Goal: Browse casually: Explore the website without a specific task or goal

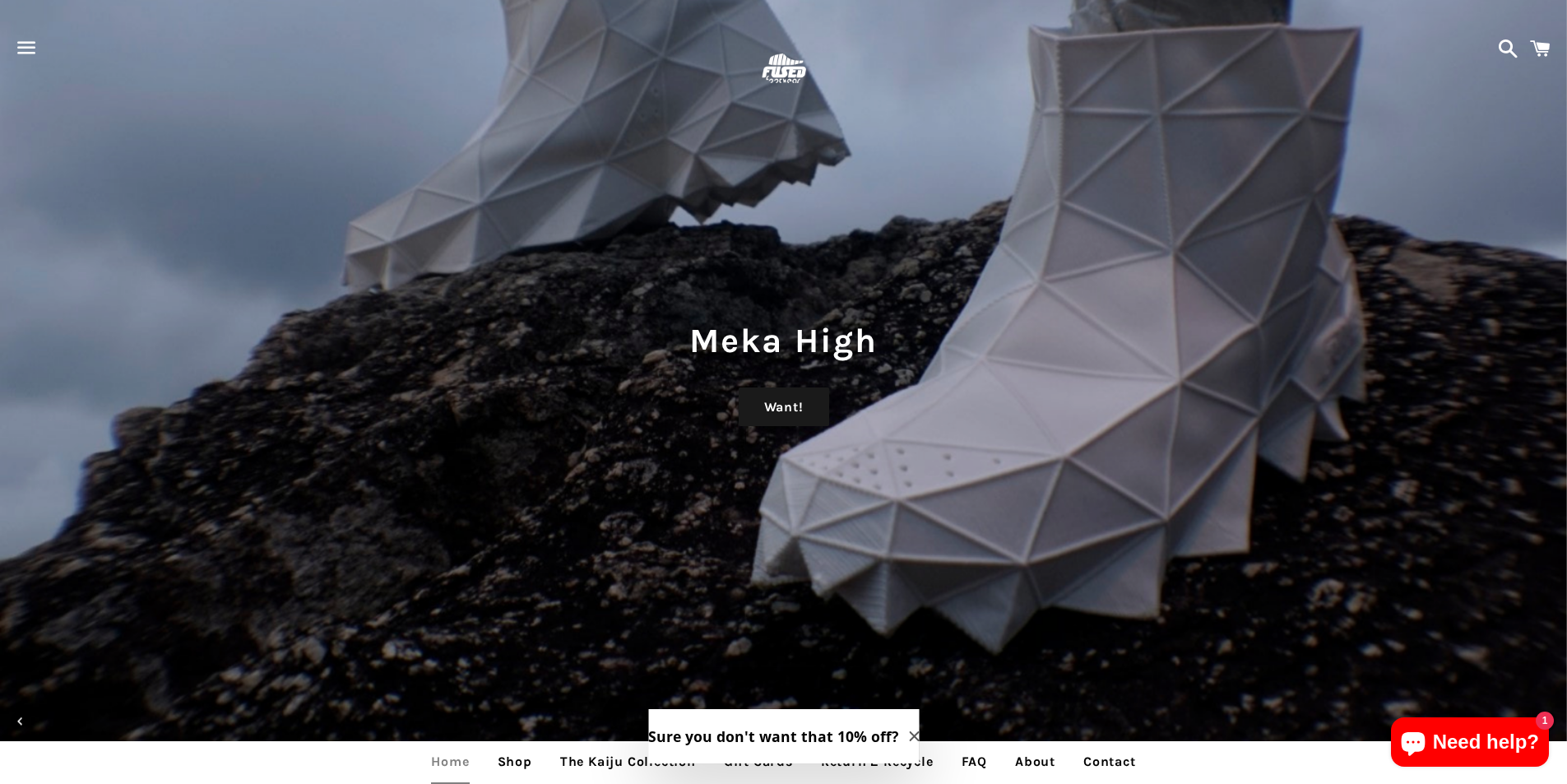
click at [23, 34] on span "button" at bounding box center [26, 47] width 37 height 49
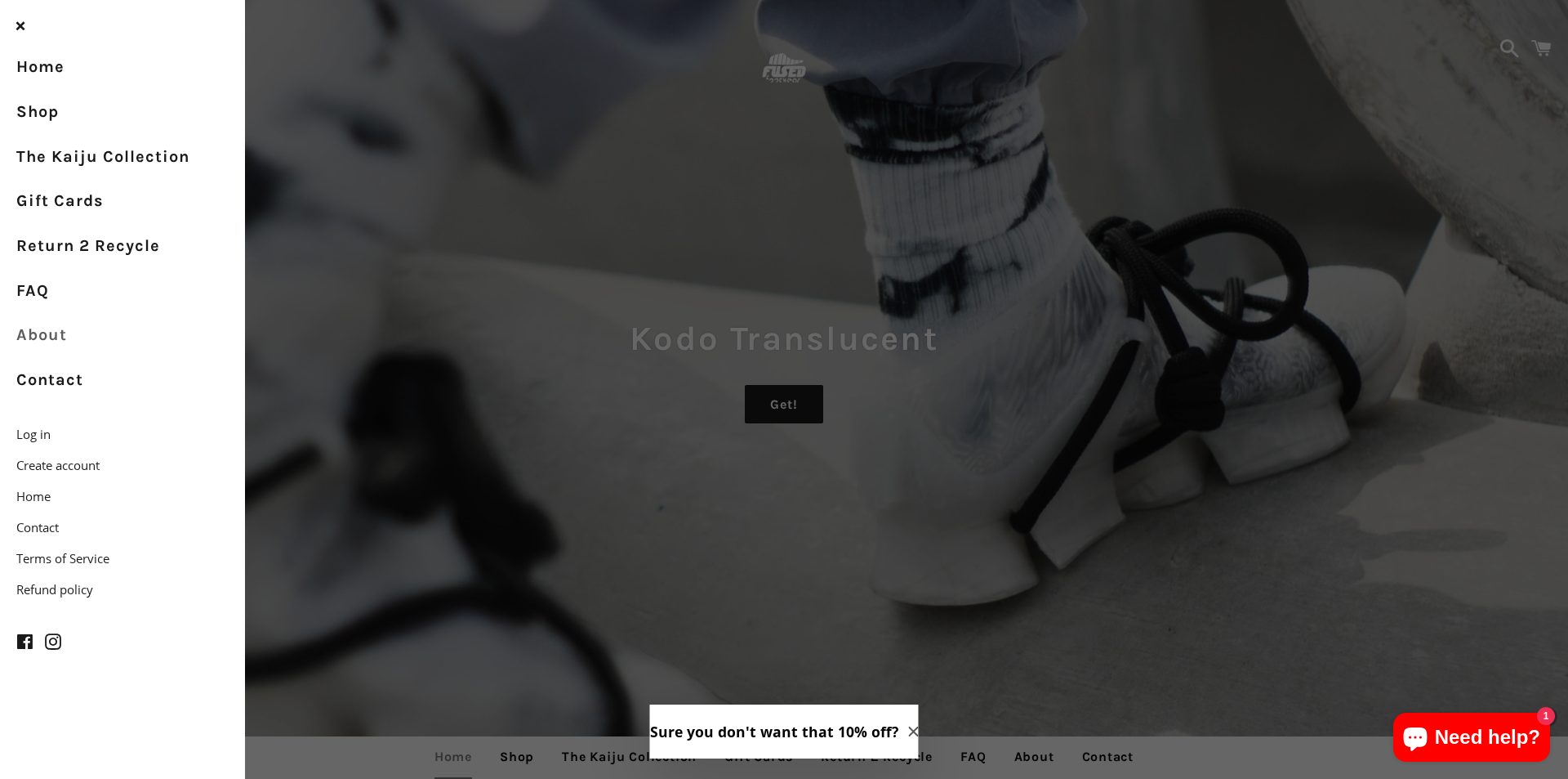
click at [50, 334] on link "About" at bounding box center [122, 335] width 245 height 45
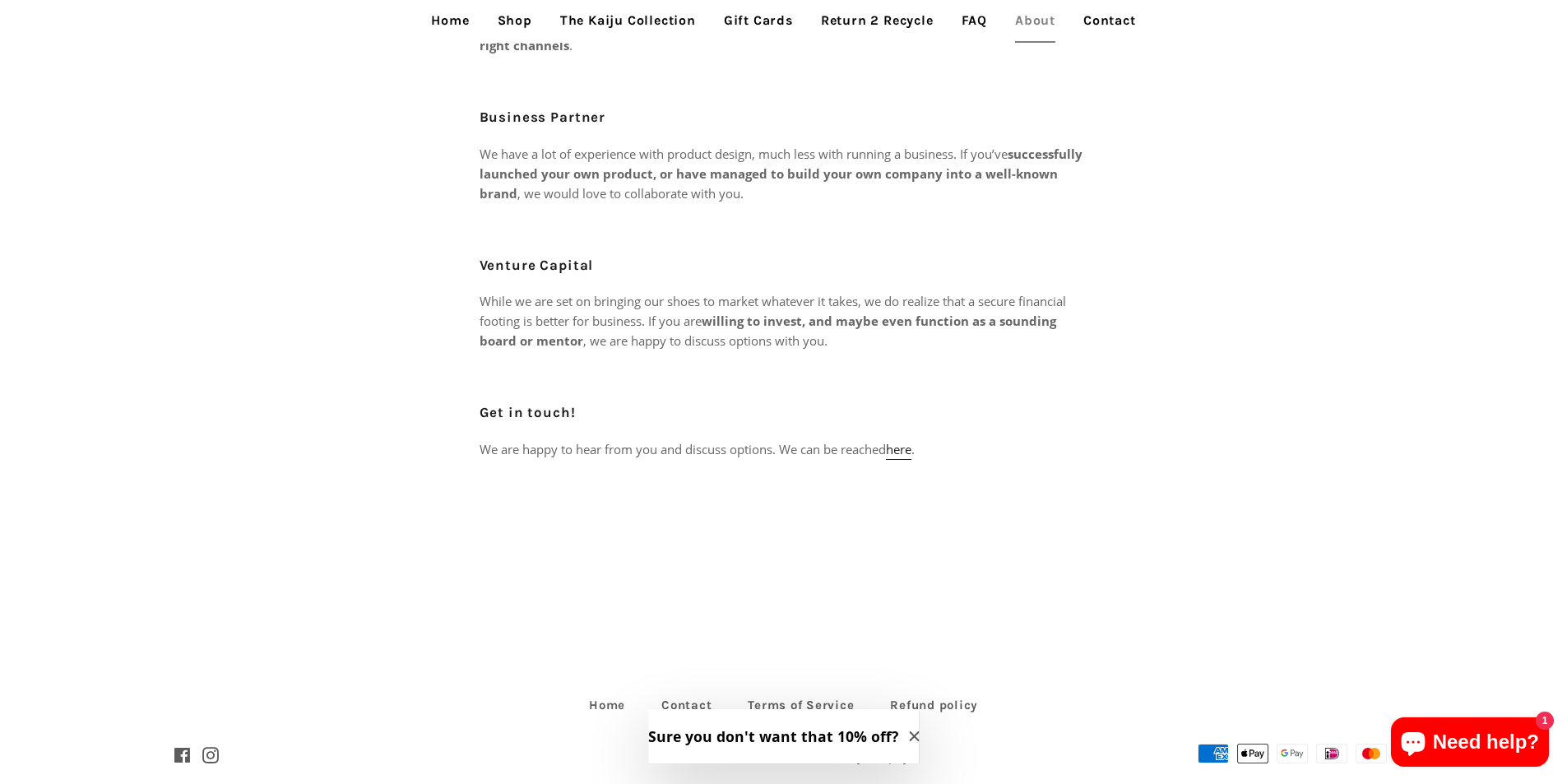
scroll to position [726, 0]
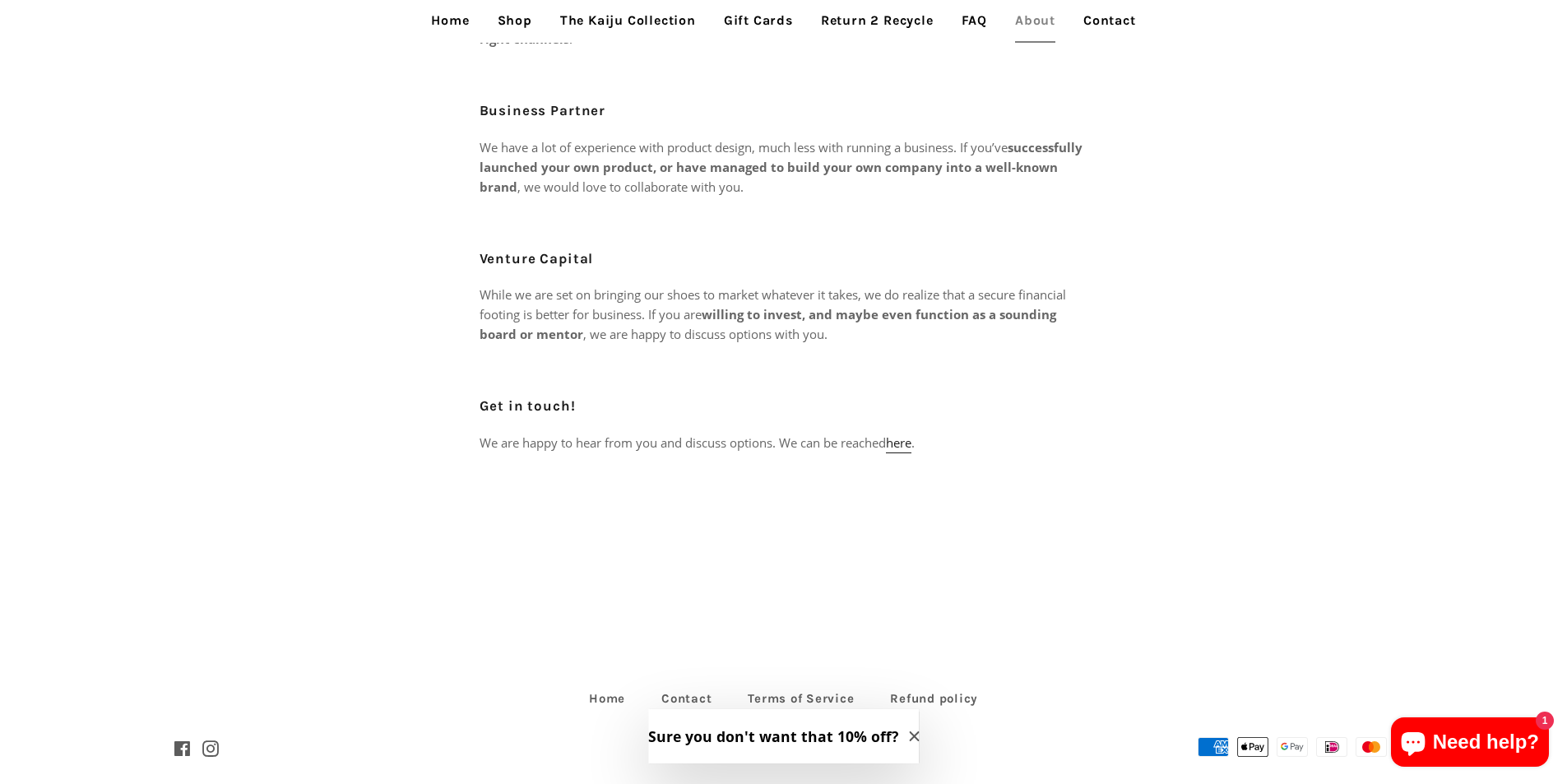
click at [871, 37] on link "Return 2 Recycle" at bounding box center [877, 20] width 137 height 41
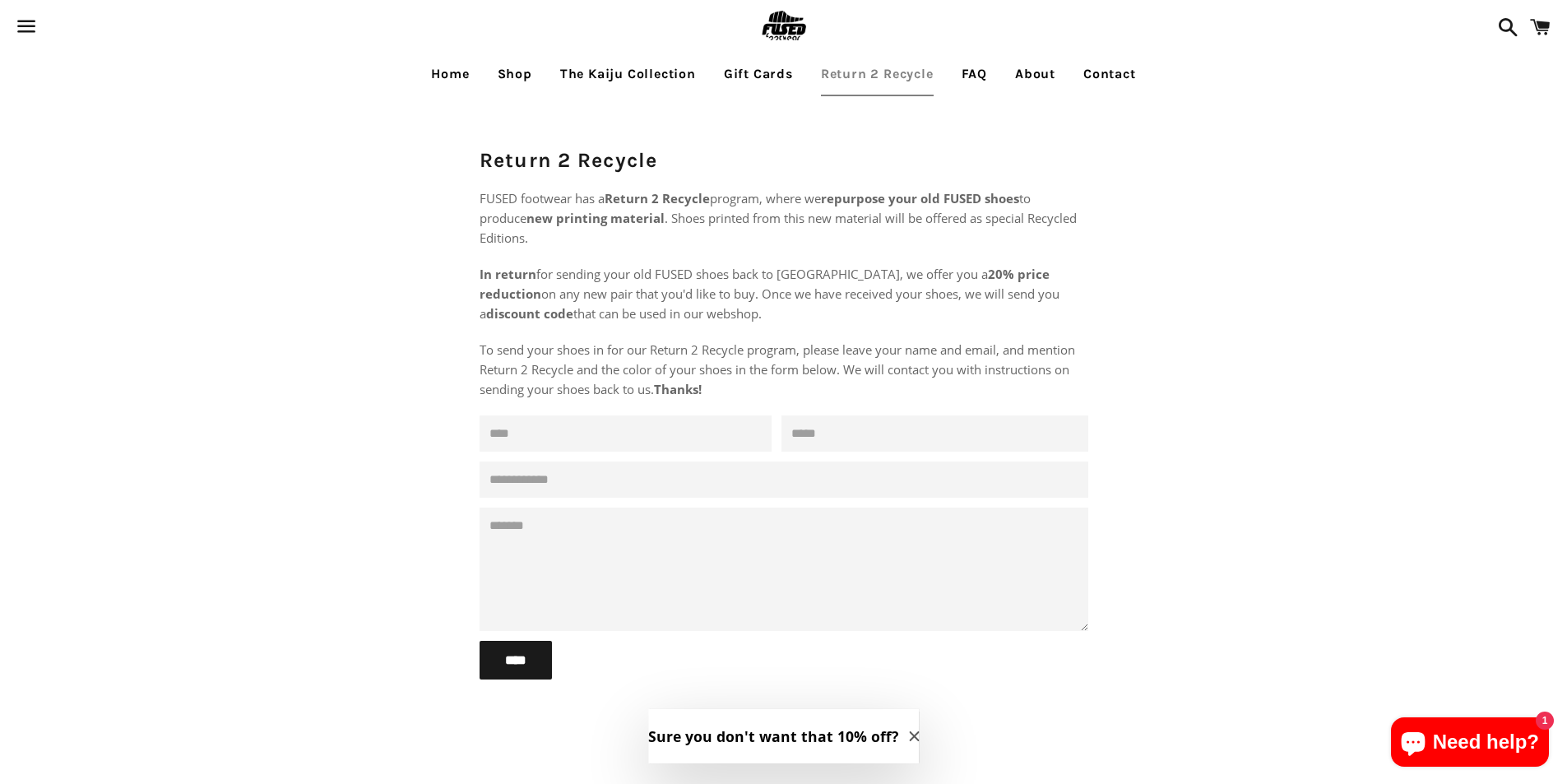
click at [827, 58] on link "Return 2 Recycle" at bounding box center [877, 74] width 137 height 41
click at [784, 73] on link "Gift Cards" at bounding box center [758, 74] width 94 height 41
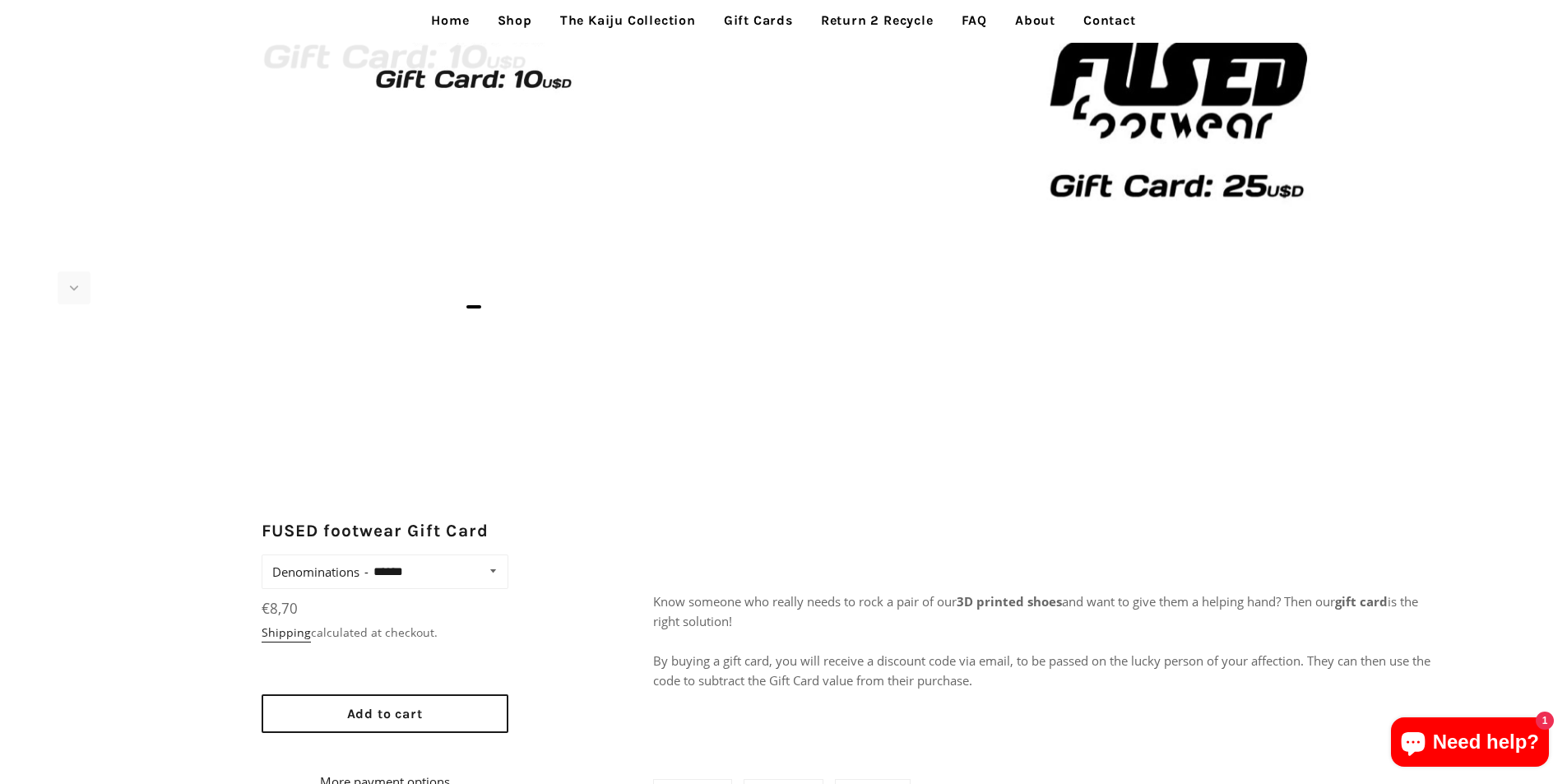
scroll to position [411, 0]
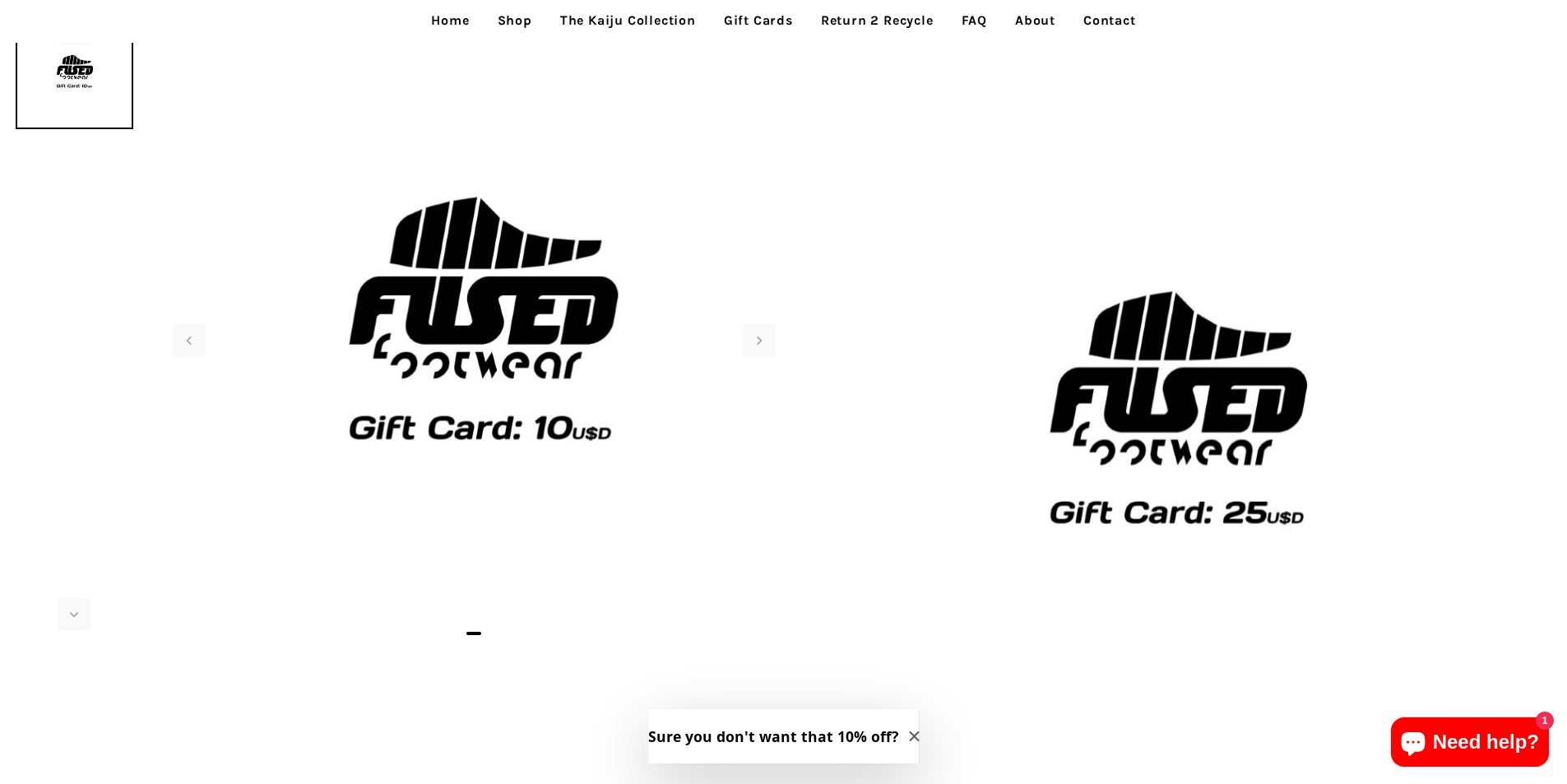
click at [456, 387] on img at bounding box center [480, 315] width 823 height 822
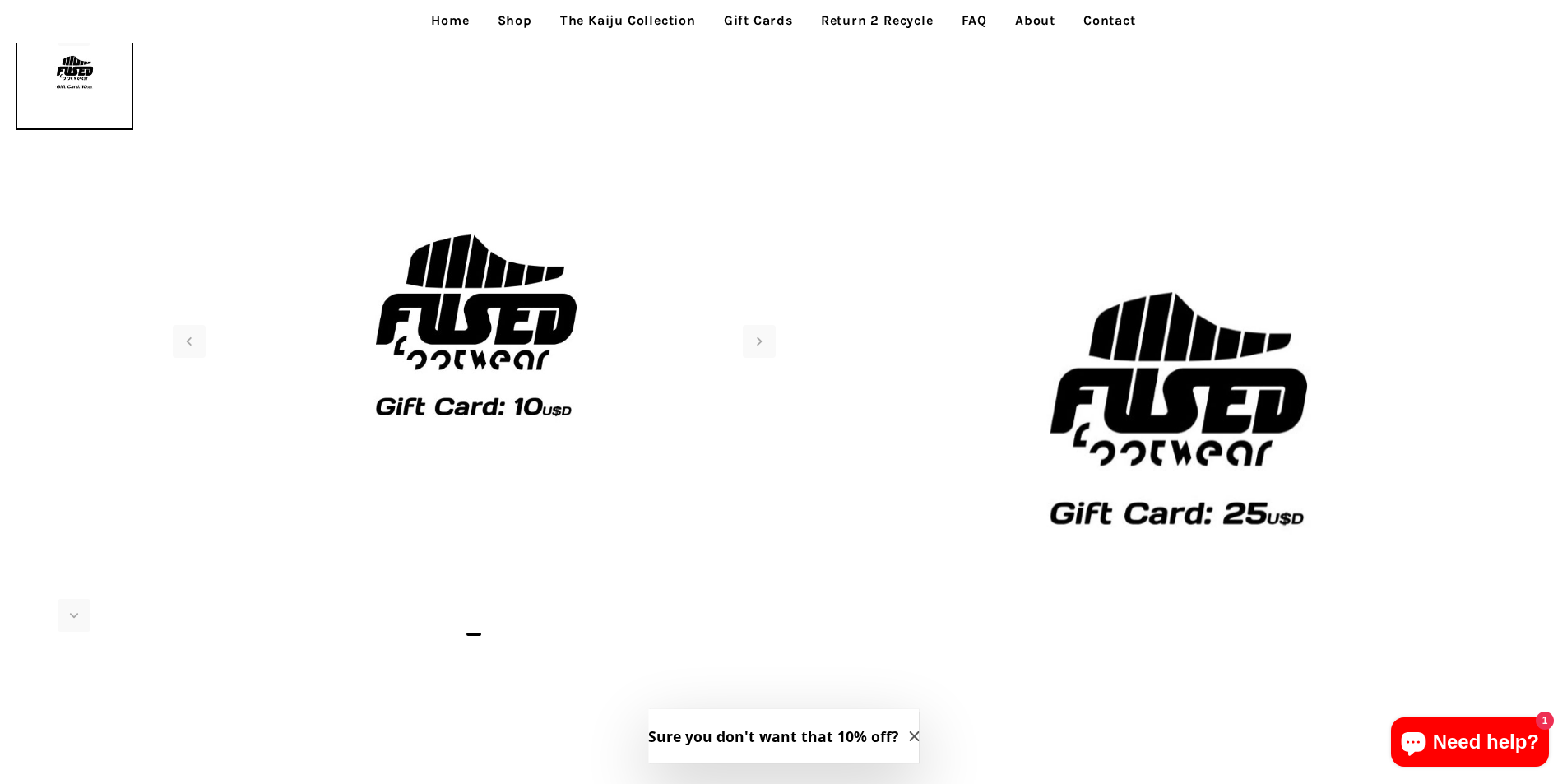
click at [1200, 388] on img at bounding box center [1177, 405] width 784 height 784
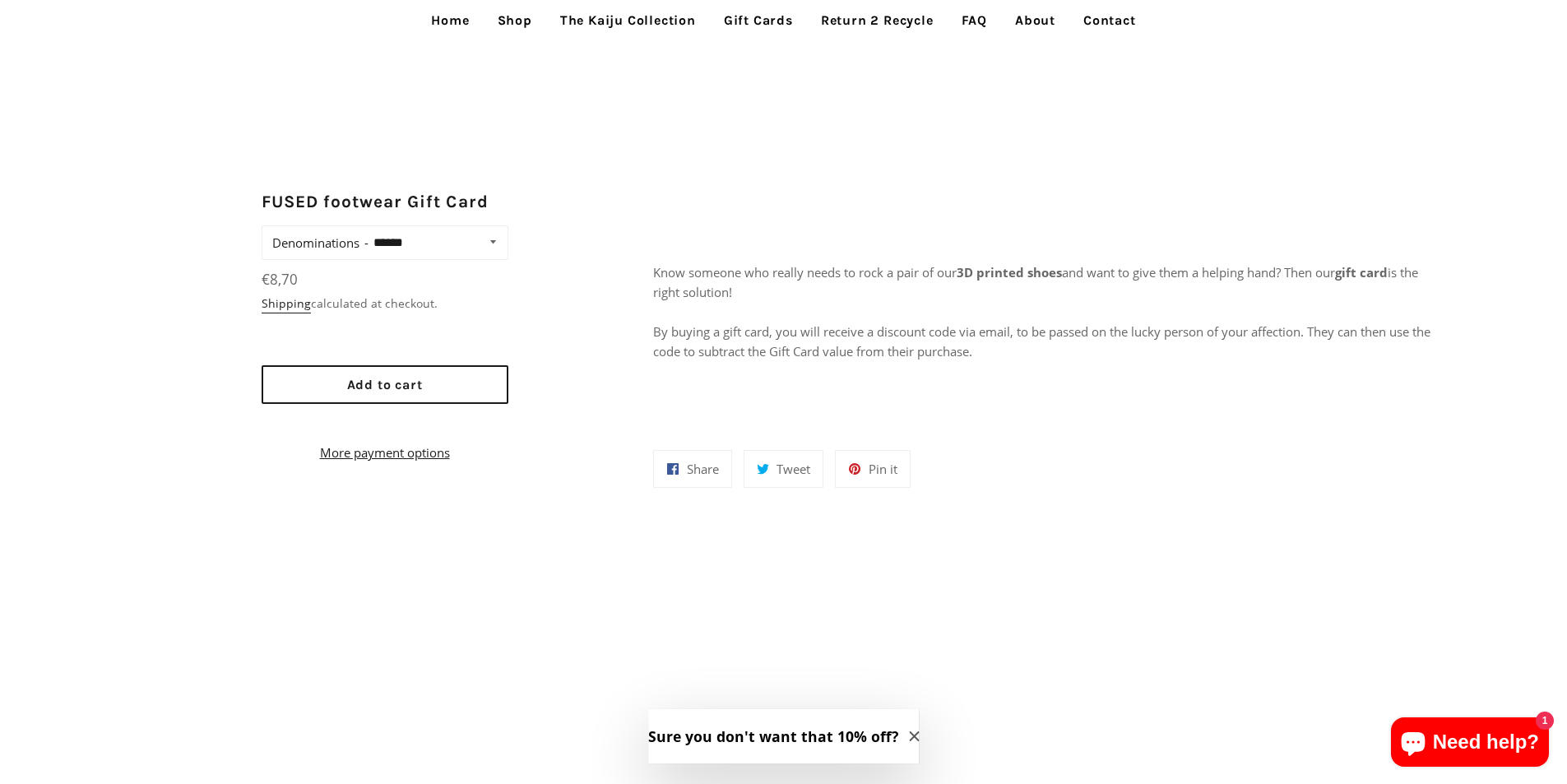
scroll to position [740, 0]
click at [493, 249] on select "****** ****** ****** ******* *******" at bounding box center [437, 241] width 136 height 23
click at [793, 148] on div "/" at bounding box center [784, 733] width 1567 height 2755
click at [604, 22] on link "The Kaiju Collection" at bounding box center [628, 20] width 160 height 41
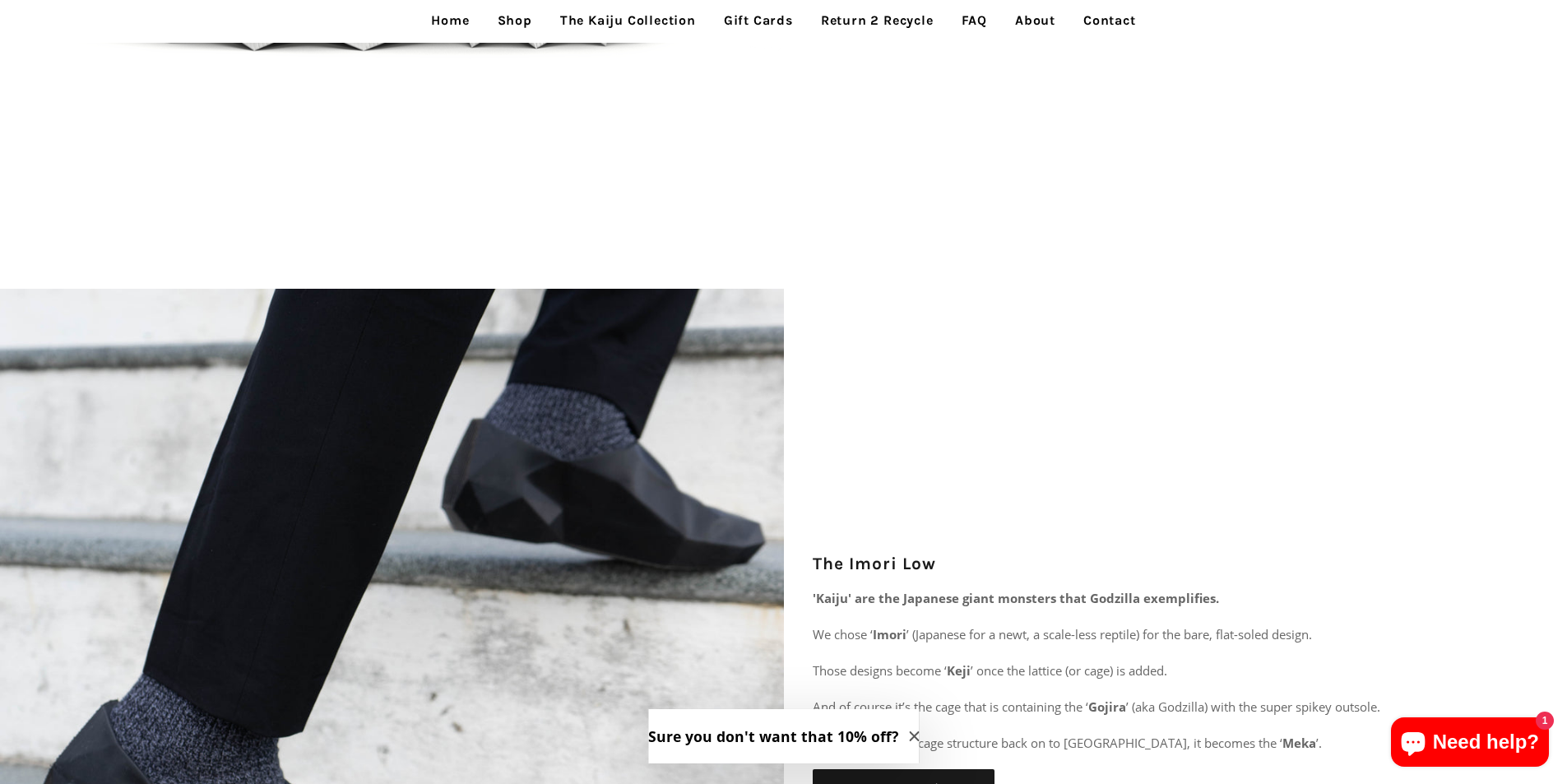
scroll to position [4584, 0]
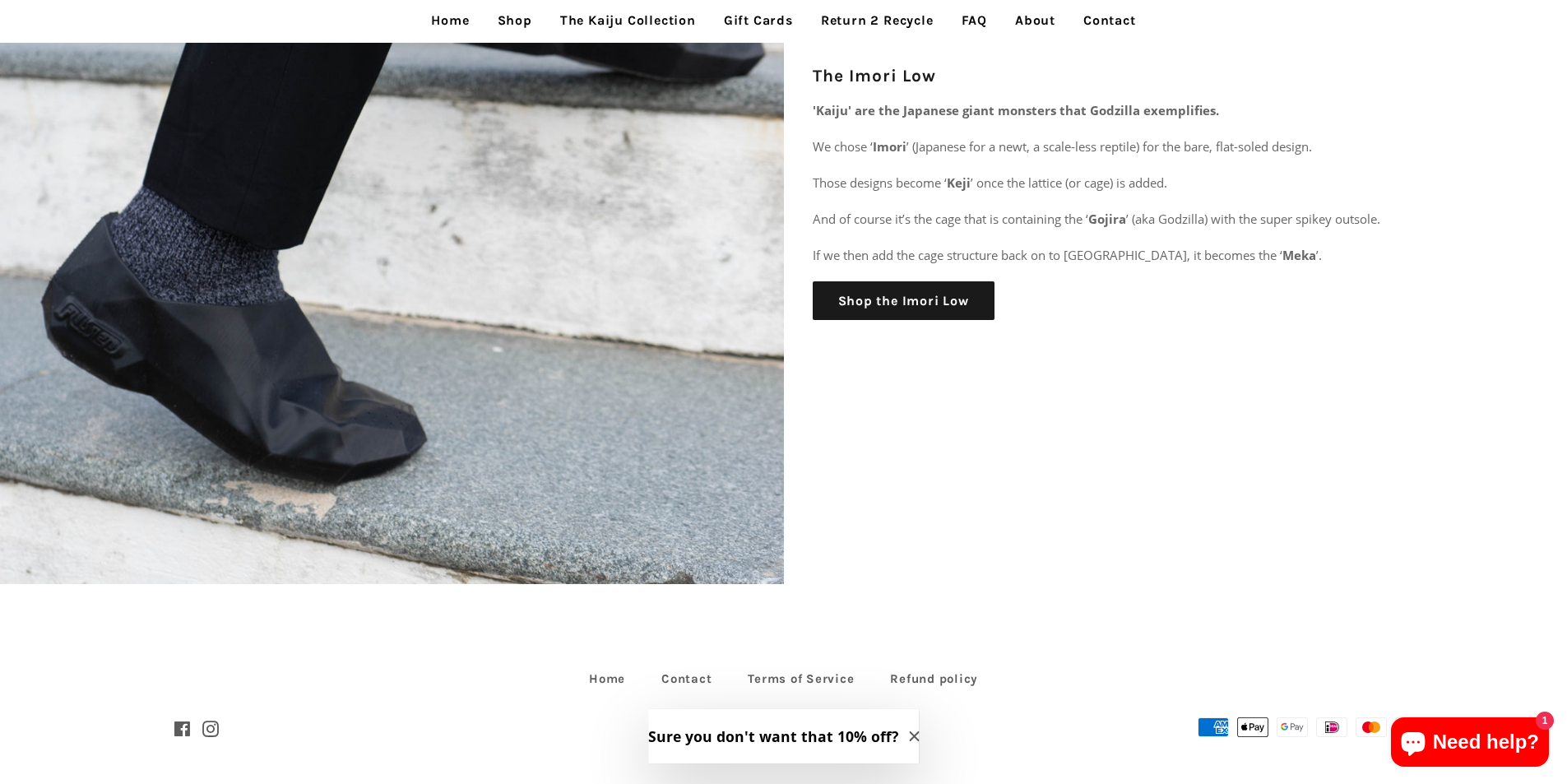
click at [510, 18] on link "Shop" at bounding box center [514, 20] width 59 height 41
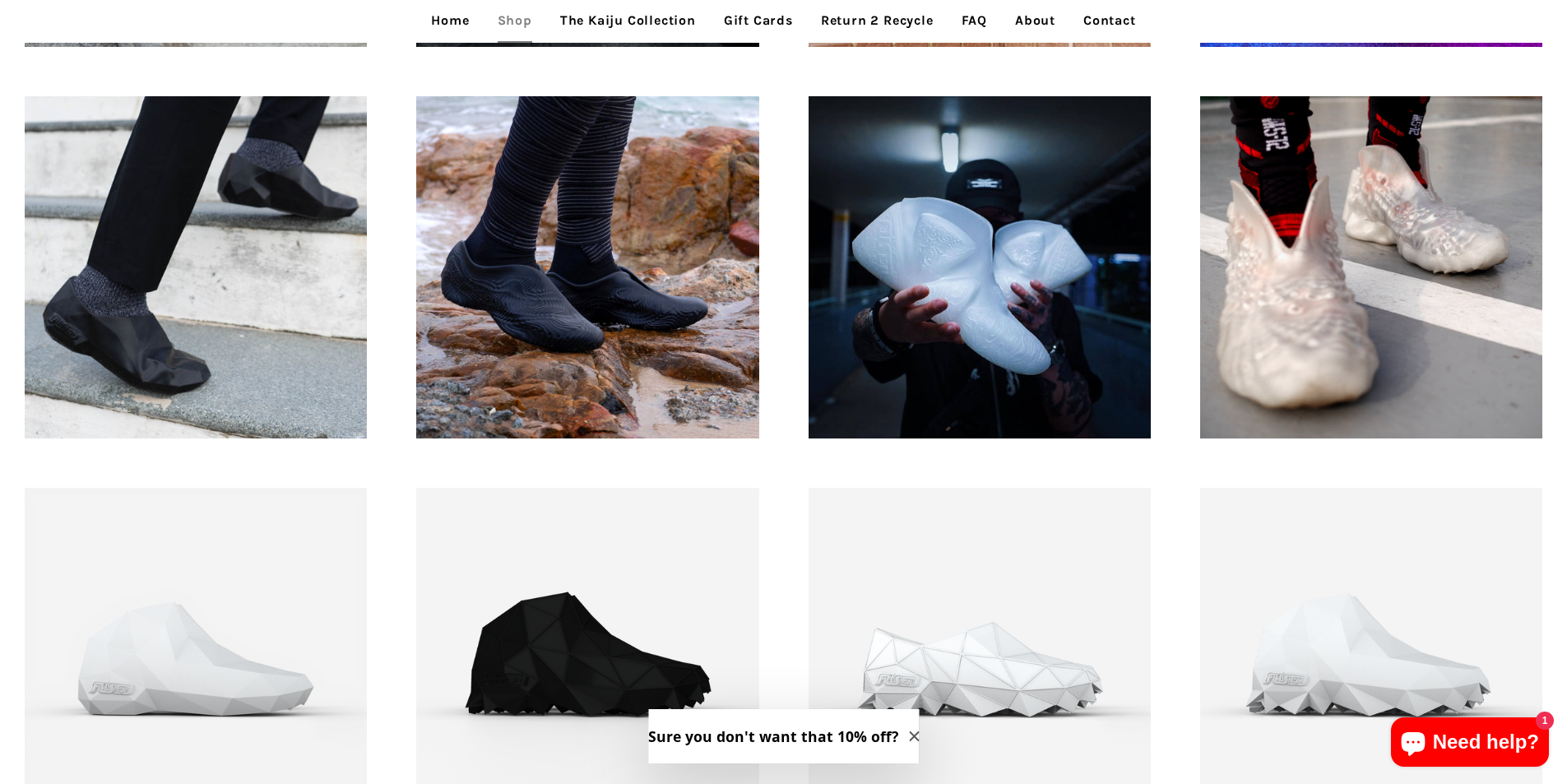
scroll to position [1643, 0]
